Goal: Information Seeking & Learning: Learn about a topic

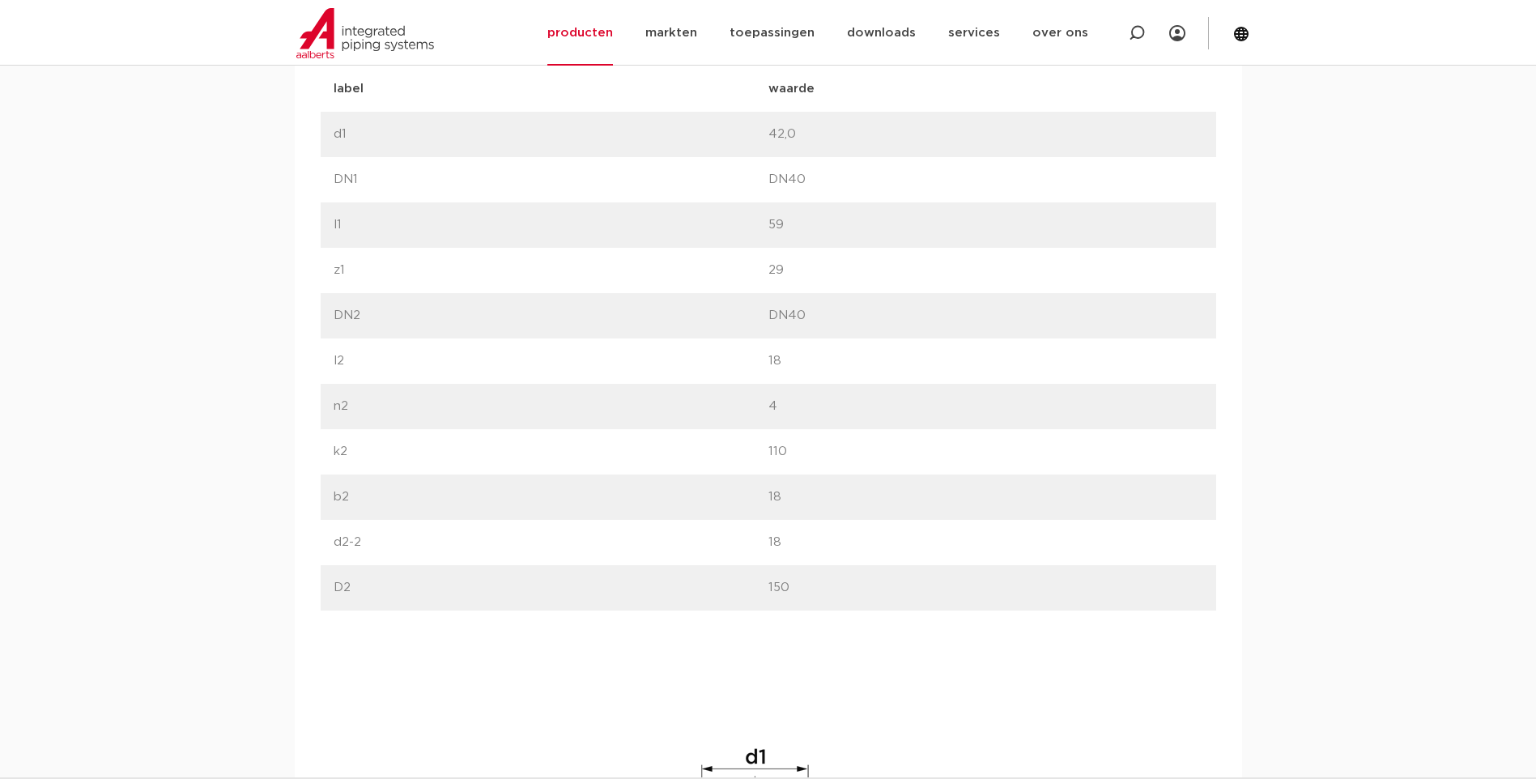
scroll to position [1214, 0]
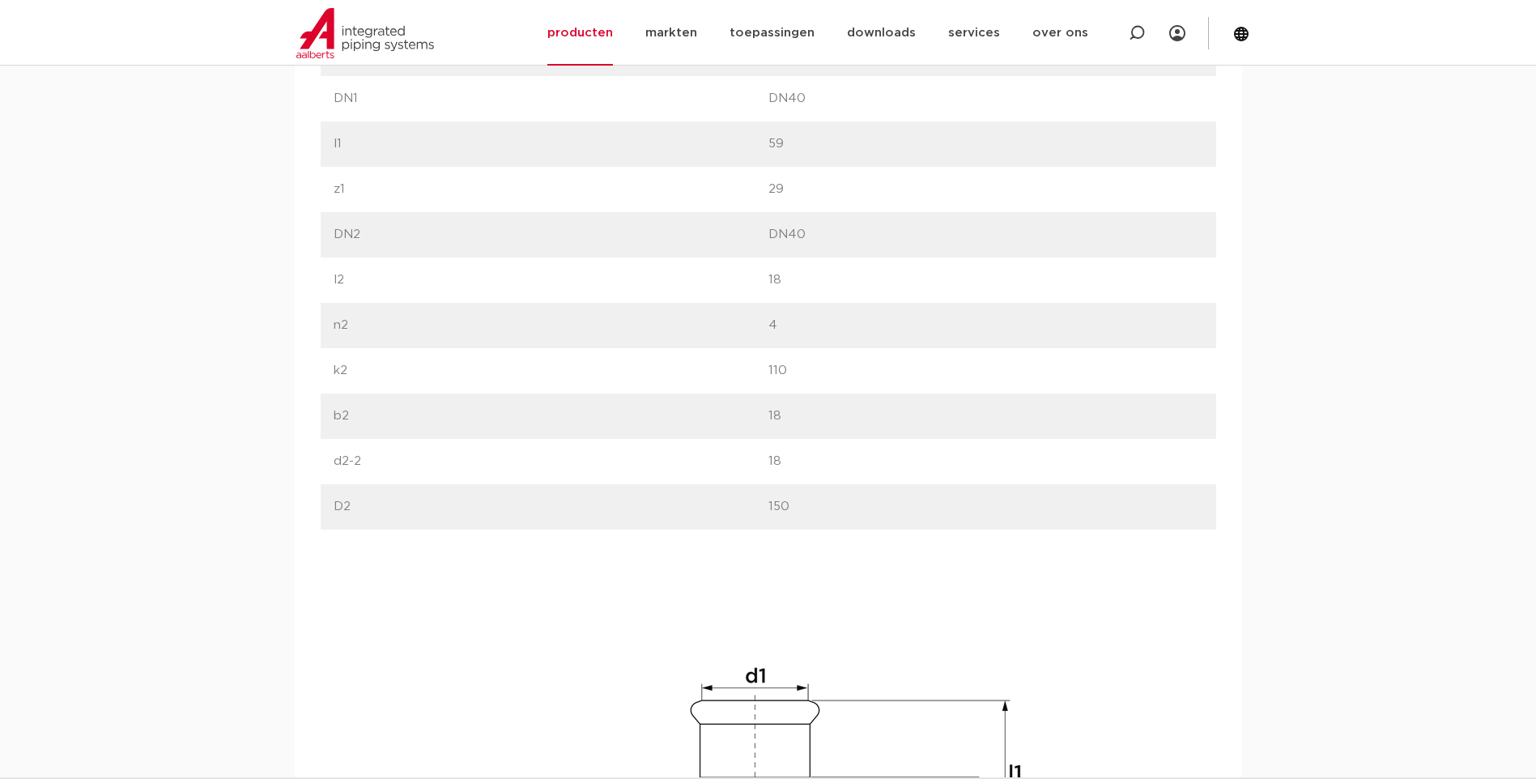
click at [1286, 338] on div "afmetingen specificaties downloads ETIM sustainability verwant afmetingen speci…" at bounding box center [768, 480] width 1536 height 1265
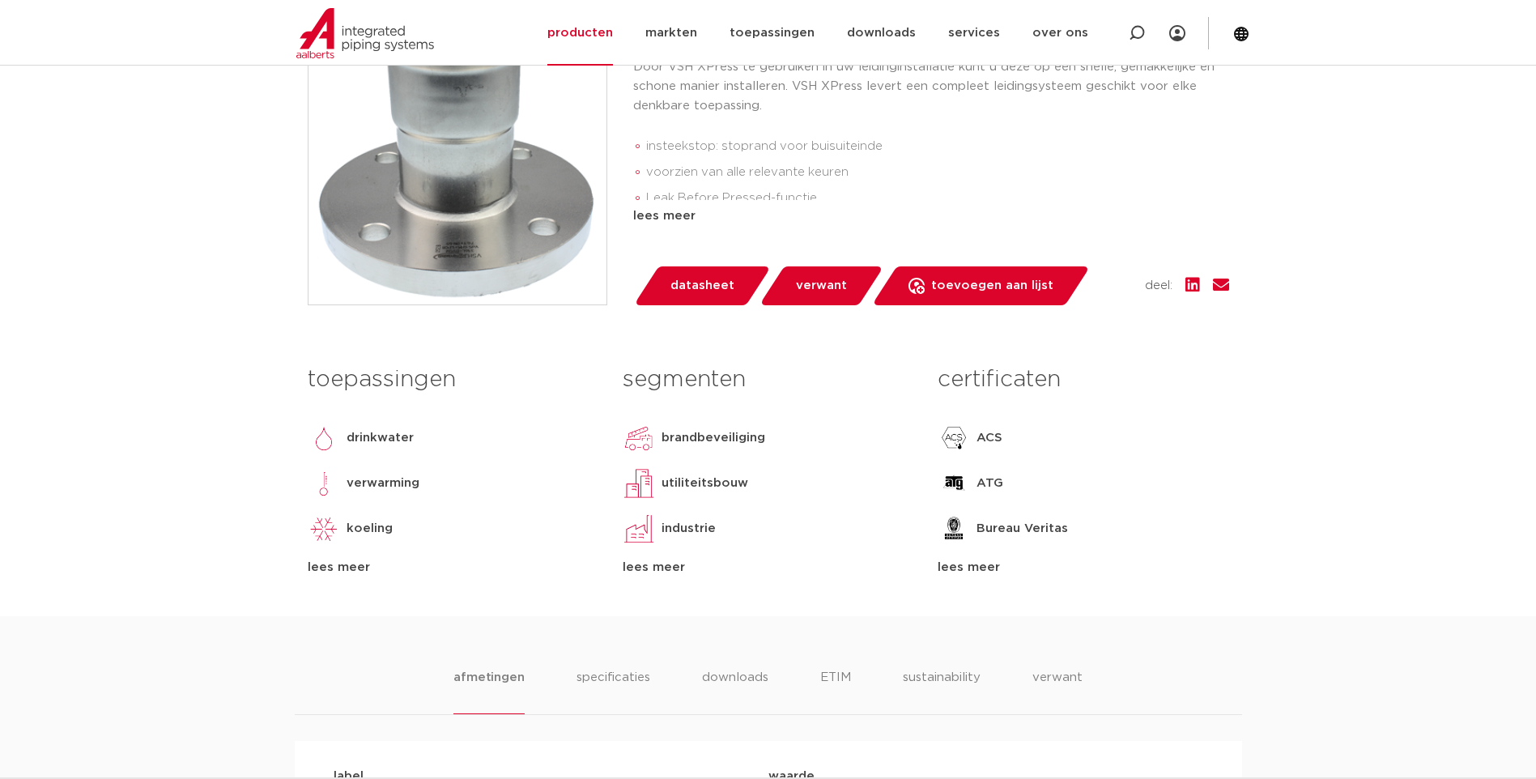
scroll to position [324, 0]
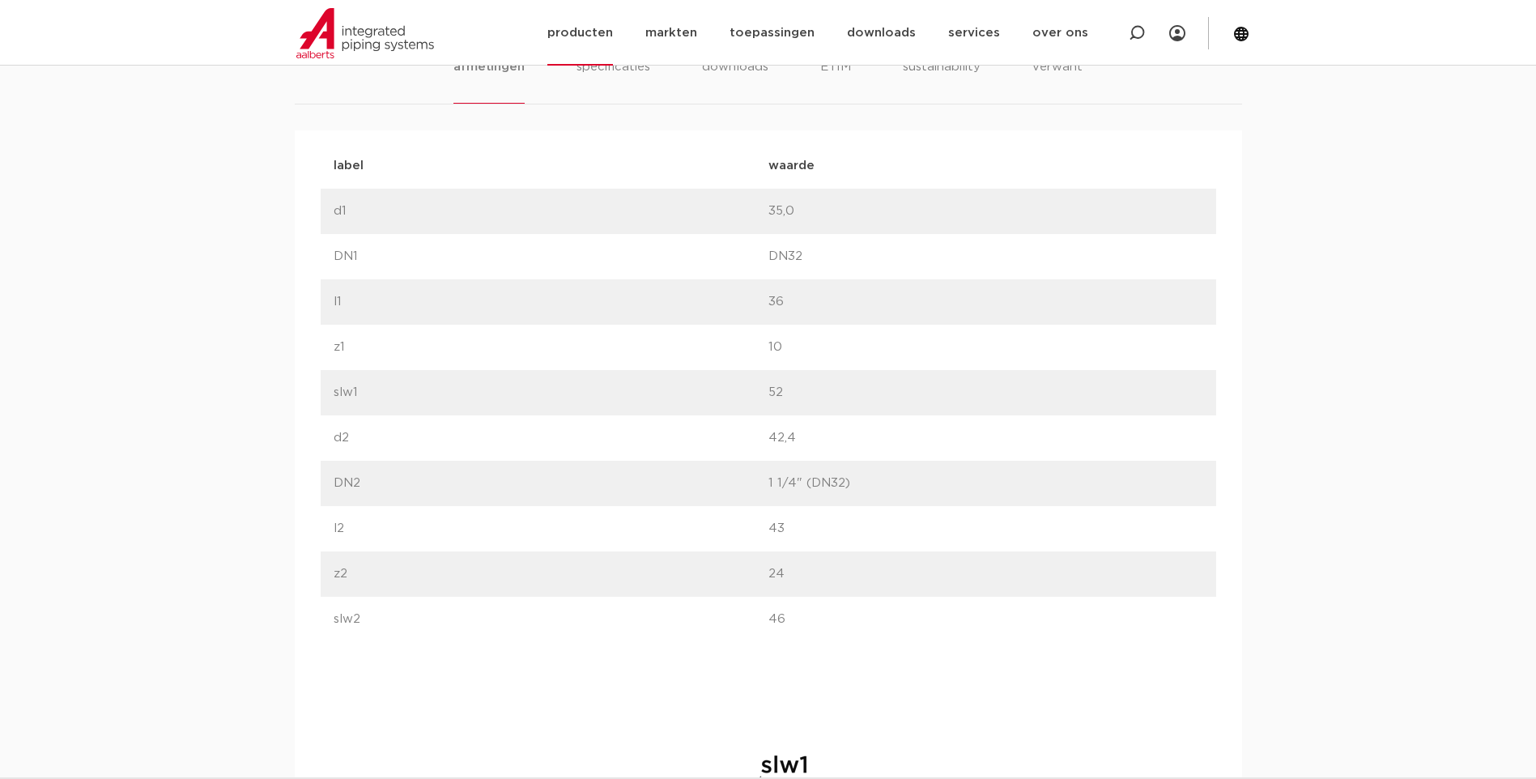
scroll to position [972, 0]
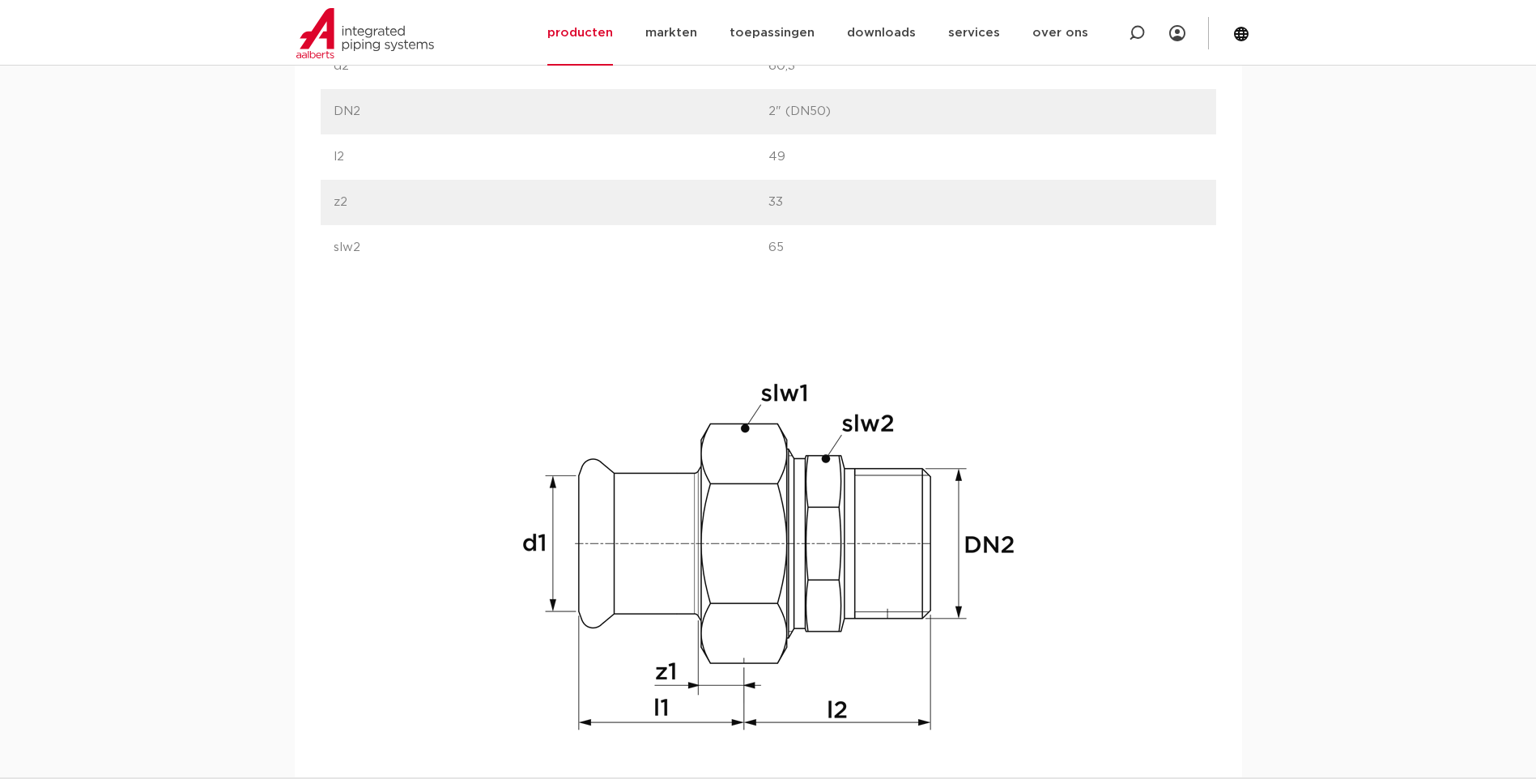
scroll to position [1457, 0]
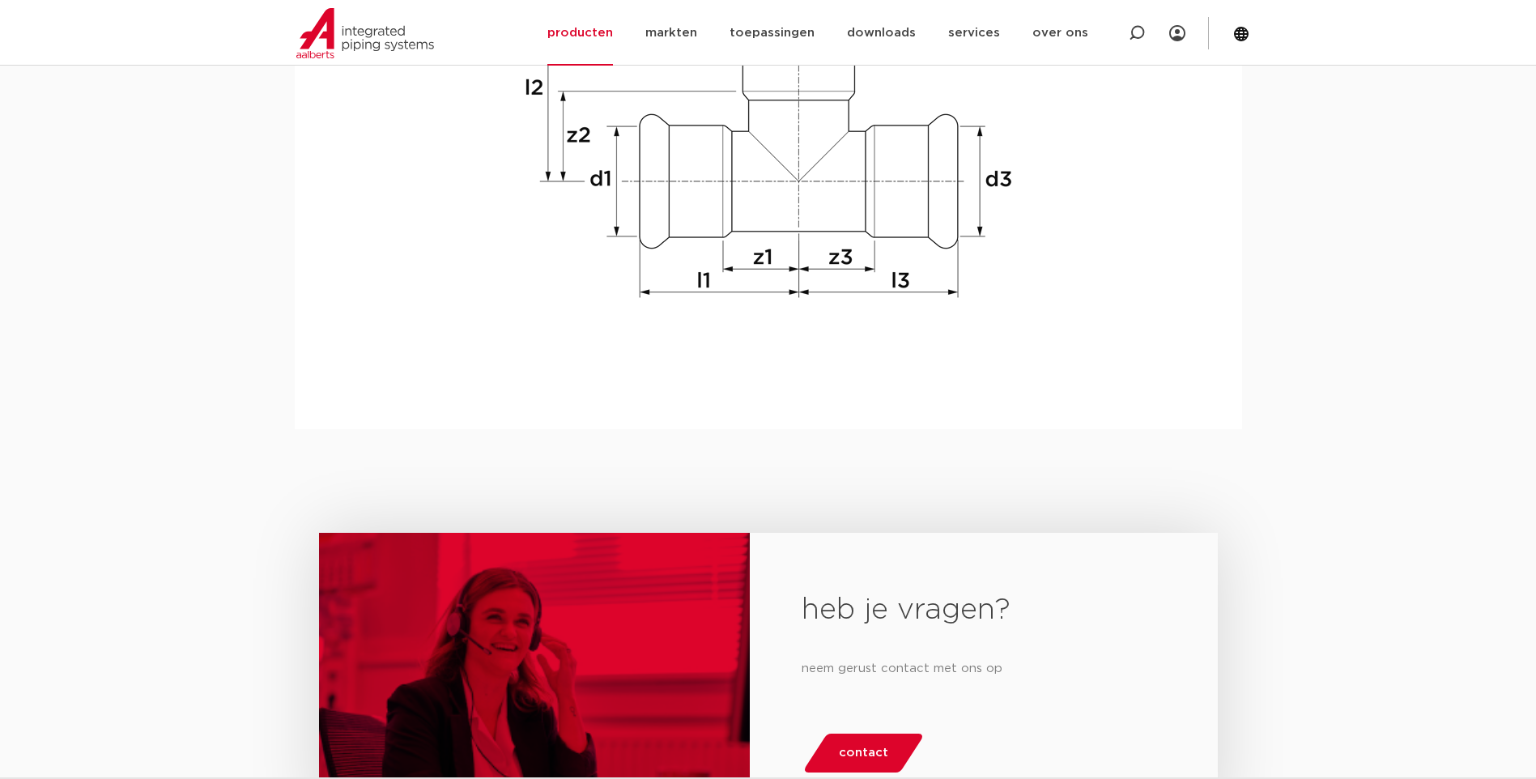
scroll to position [1700, 0]
